Goal: Find specific page/section: Find specific page/section

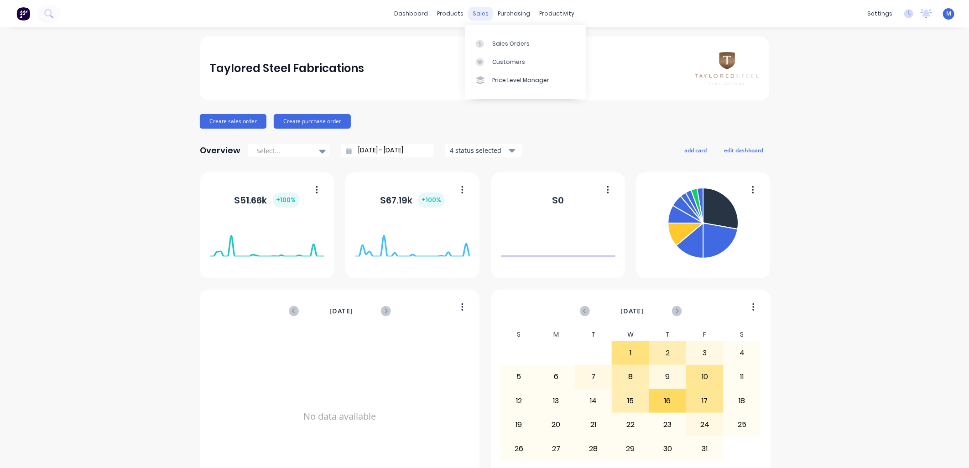
click at [476, 12] on div "sales" at bounding box center [481, 14] width 25 height 14
click at [496, 46] on div "Sales Orders" at bounding box center [510, 44] width 37 height 8
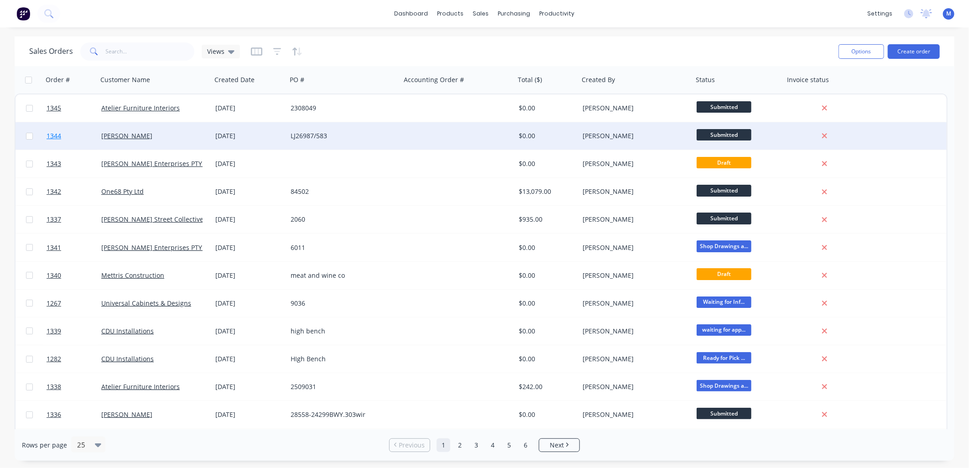
click at [57, 138] on span "1344" at bounding box center [54, 135] width 15 height 9
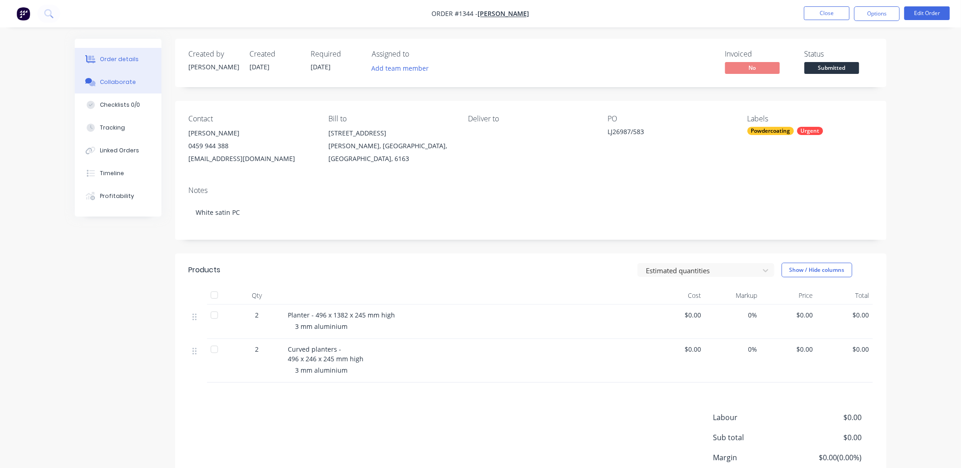
click at [111, 85] on div "Collaborate" at bounding box center [118, 82] width 36 height 8
